Goal: Check status: Check status

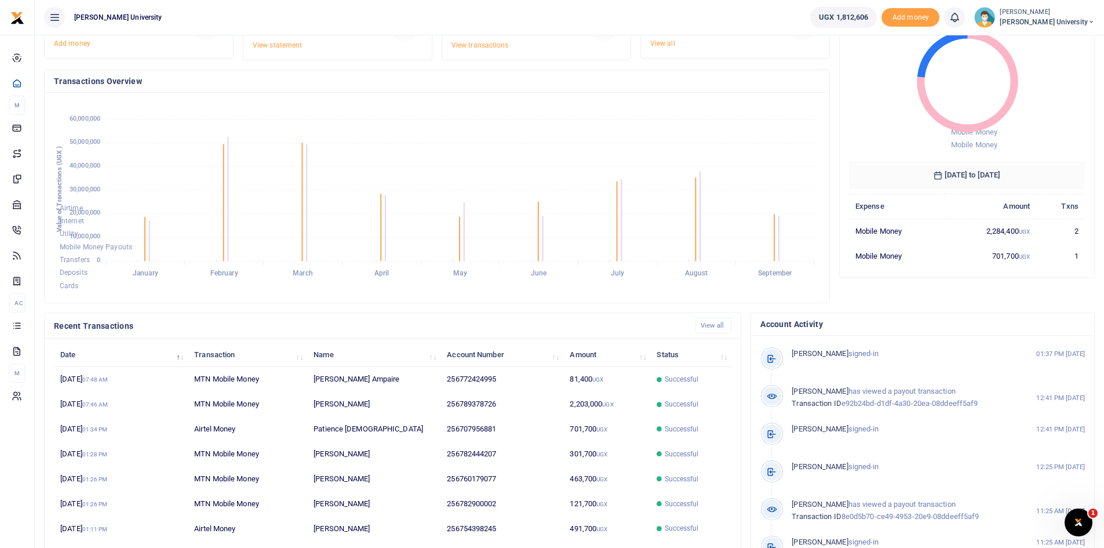
scroll to position [145, 0]
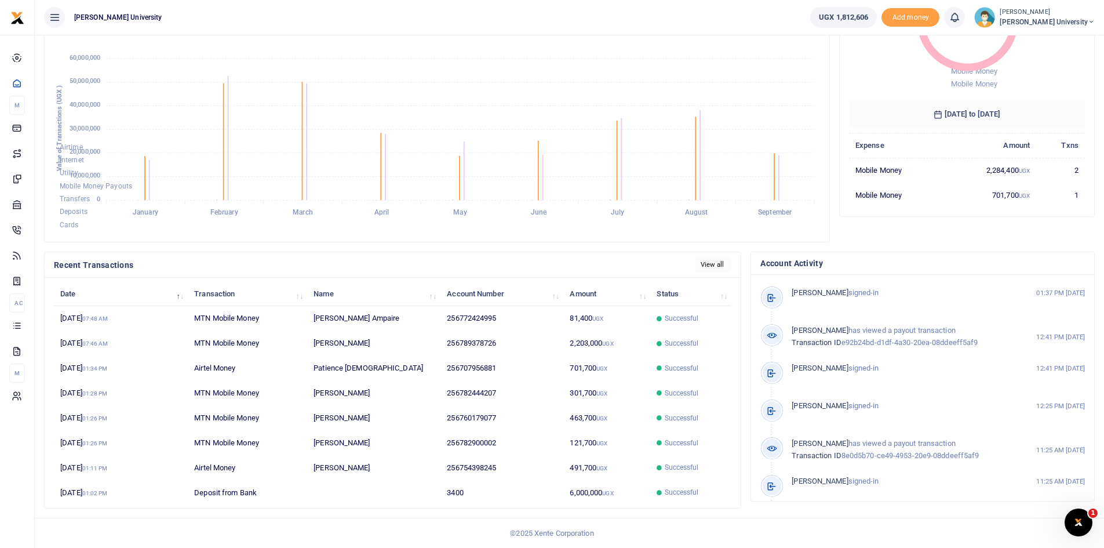
click at [706, 266] on link "View all" at bounding box center [714, 265] width 37 height 16
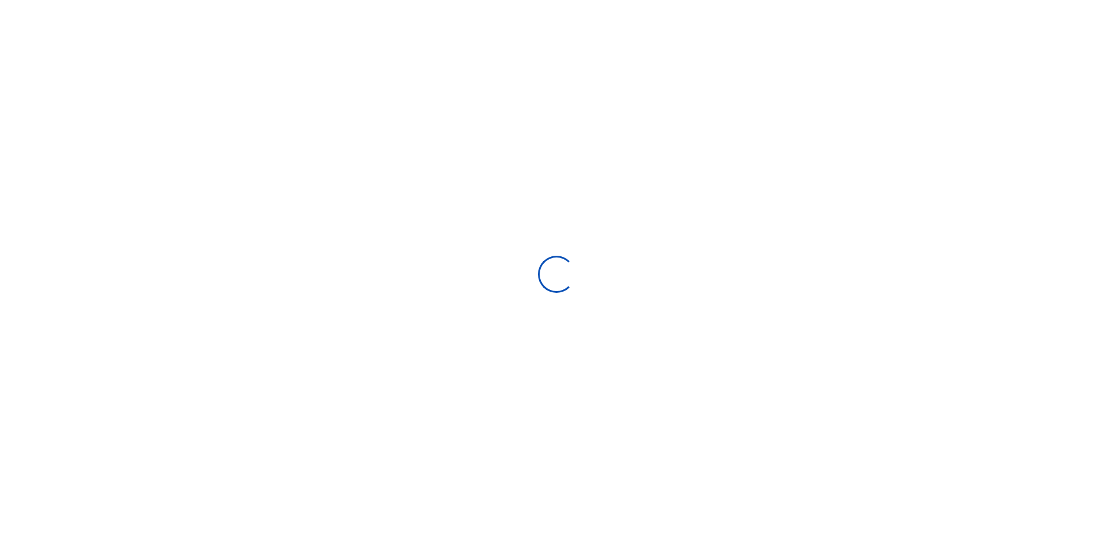
select select
type input "[DATE] - [DATE]"
select select
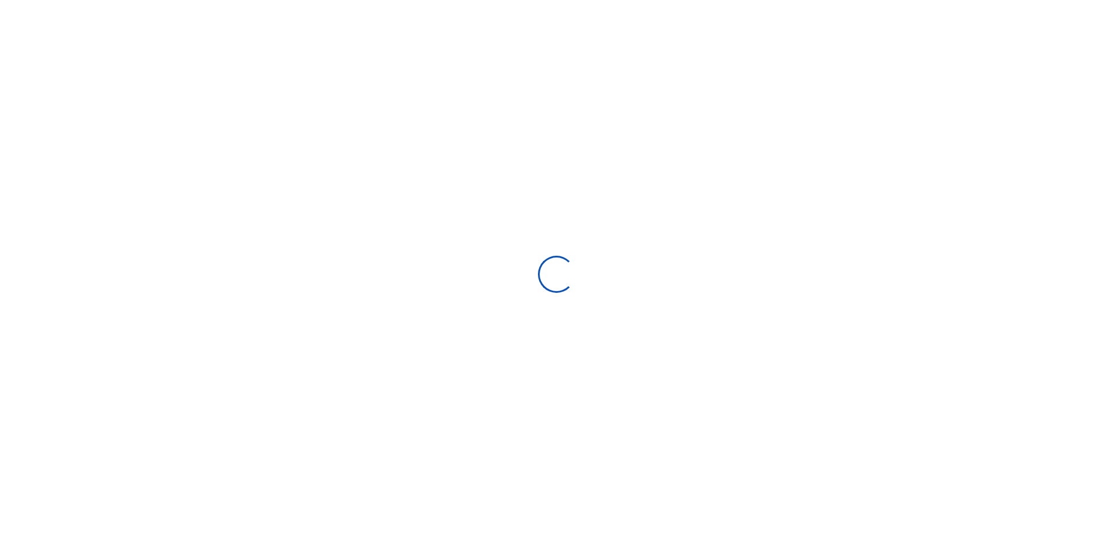
type input "[DATE] - [DATE]"
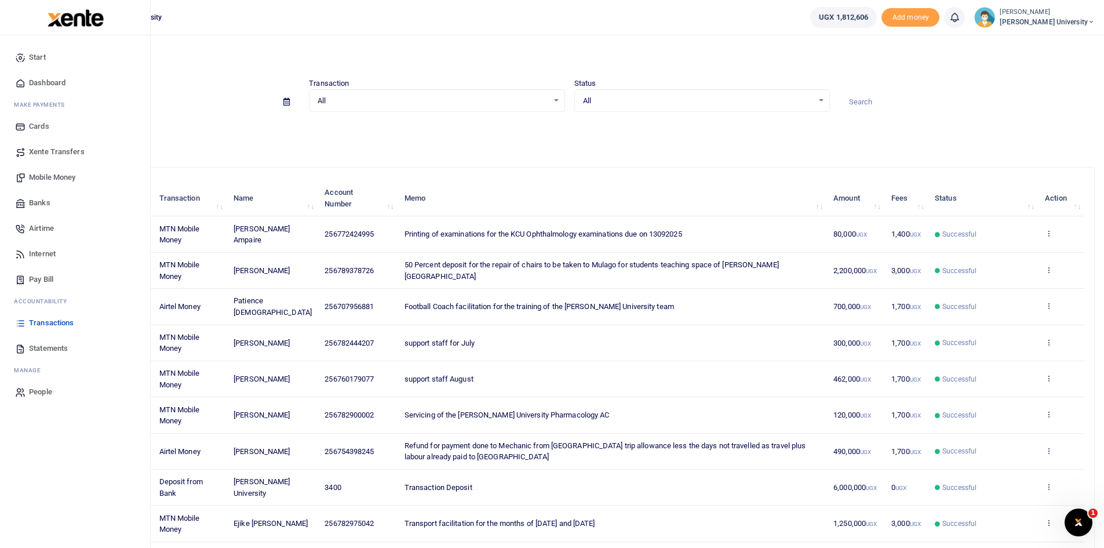
click at [46, 83] on span "Dashboard" at bounding box center [47, 83] width 37 height 12
